Goal: Find specific fact

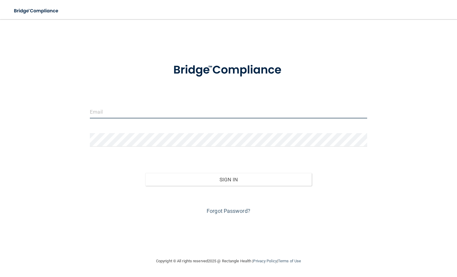
click at [128, 108] on input "email" at bounding box center [228, 111] width 277 height 13
type input "[EMAIL_ADDRESS][DOMAIN_NAME]"
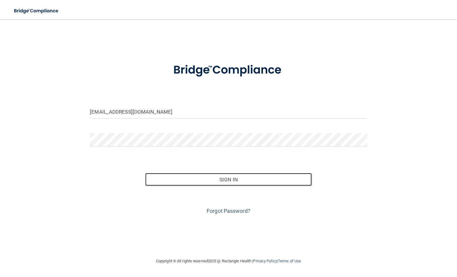
drag, startPoint x: 252, startPoint y: 182, endPoint x: 370, endPoint y: 165, distance: 119.3
click at [253, 182] on button "Sign In" at bounding box center [228, 179] width 166 height 13
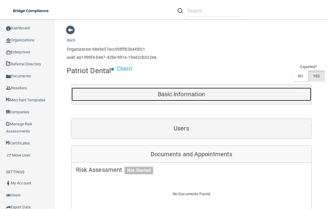
click at [173, 94] on h5 "Basic Information" at bounding box center [181, 94] width 211 height 7
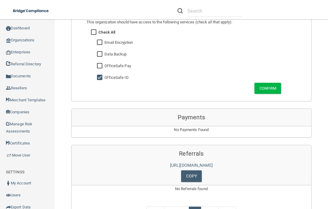
scroll to position [632, 0]
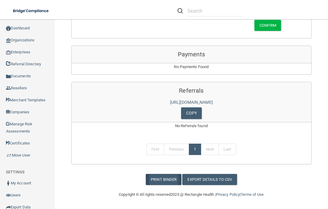
click at [162, 177] on link "Print Binder" at bounding box center [164, 179] width 36 height 11
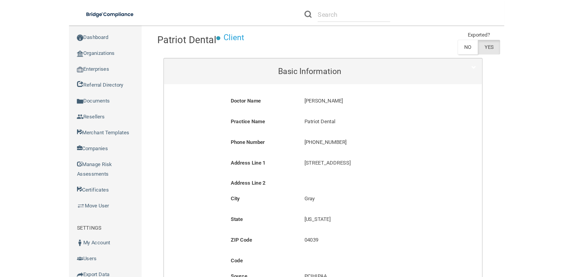
scroll to position [43, 0]
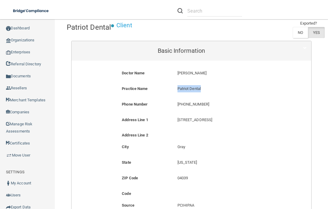
drag, startPoint x: 175, startPoint y: 88, endPoint x: 206, endPoint y: 88, distance: 31.1
click at [206, 88] on div "Patriot Dental Patriot Dental" at bounding box center [228, 90] width 111 height 11
copy p "Patriot Dental"
click at [178, 122] on p "[STREET_ADDRESS]" at bounding box center [229, 119] width 102 height 7
drag, startPoint x: 176, startPoint y: 120, endPoint x: 204, endPoint y: 119, distance: 27.6
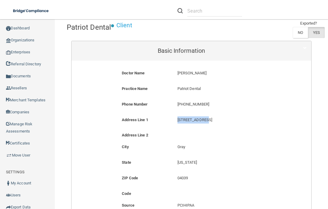
click at [204, 119] on p "[STREET_ADDRESS]" at bounding box center [229, 119] width 102 height 7
copy p "[STREET_ADDRESS]"
drag, startPoint x: 176, startPoint y: 178, endPoint x: 190, endPoint y: 178, distance: 14.7
click at [190, 178] on p "04039" at bounding box center [229, 177] width 102 height 7
copy p "04039"
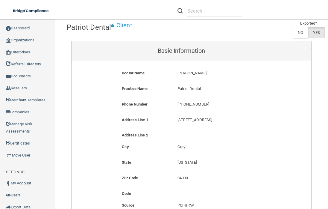
click at [194, 100] on div "Practice Name Patriot Dental Patriot Dental" at bounding box center [191, 93] width 231 height 16
drag, startPoint x: 178, startPoint y: 103, endPoint x: 209, endPoint y: 104, distance: 30.9
click at [209, 104] on p "[PHONE_NUMBER]" at bounding box center [229, 104] width 102 height 7
copy p "207) 657-5440"
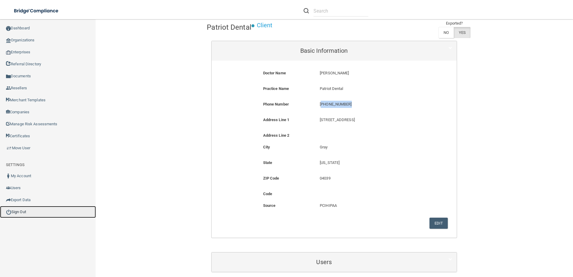
click at [24, 212] on link "Sign Out" at bounding box center [48, 212] width 96 height 12
